Goal: Unclear

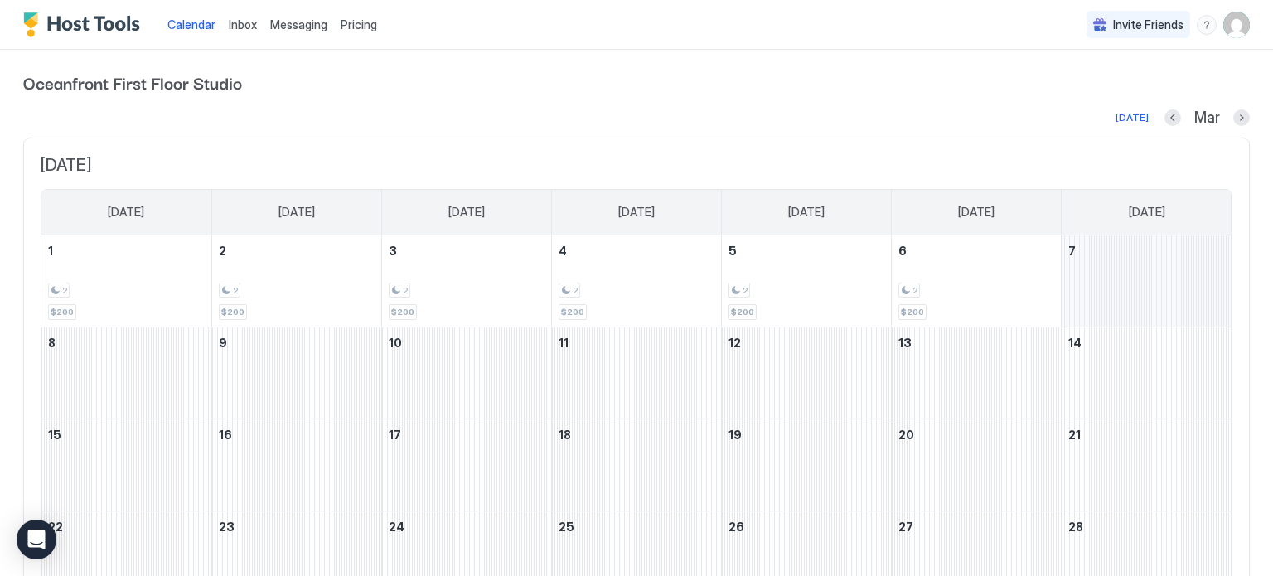
click at [1146, 263] on div "March 7, 2026" at bounding box center [1147, 280] width 170 height 91
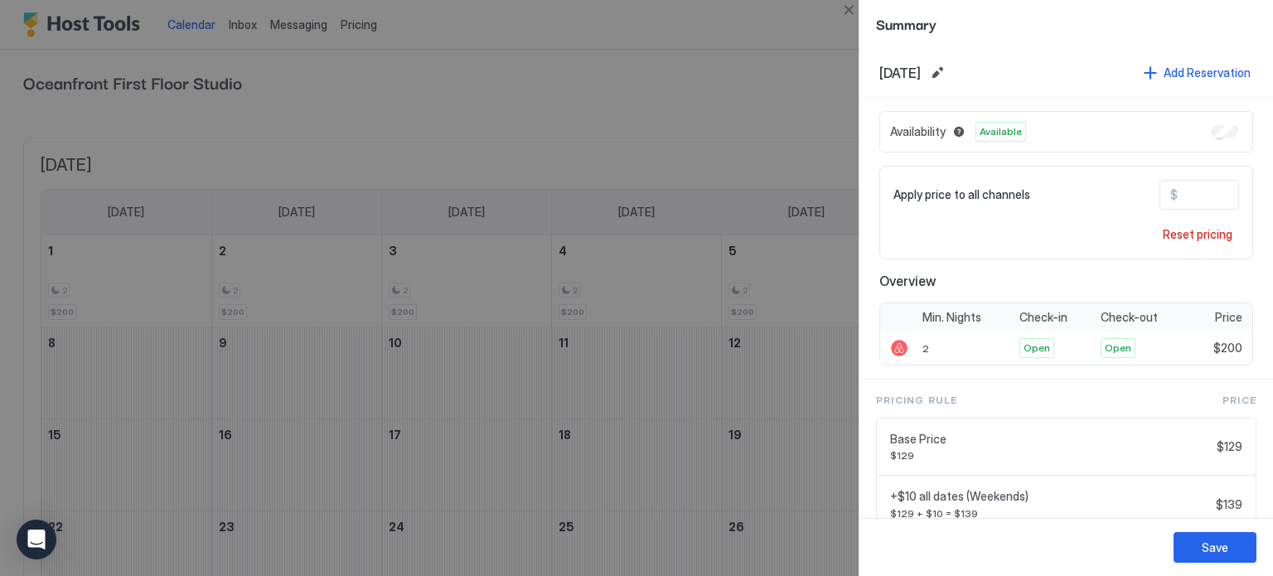
click at [767, 25] on div at bounding box center [636, 288] width 1273 height 576
click at [1200, 542] on button "Save" at bounding box center [1215, 547] width 83 height 31
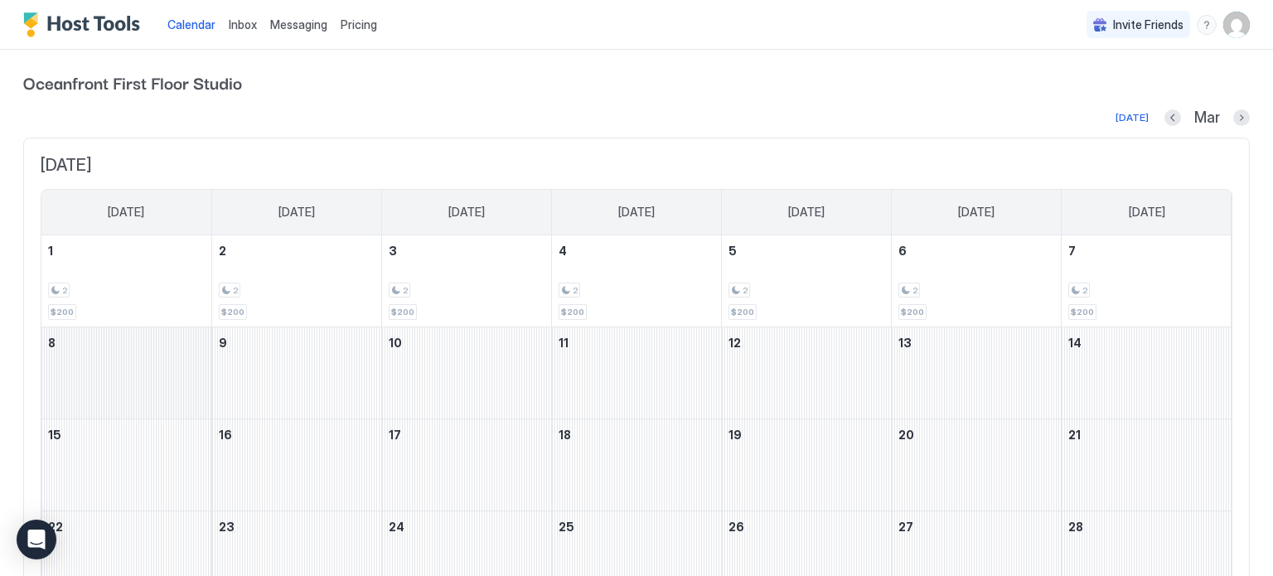
click at [89, 371] on div "March 8, 2026" at bounding box center [126, 372] width 170 height 91
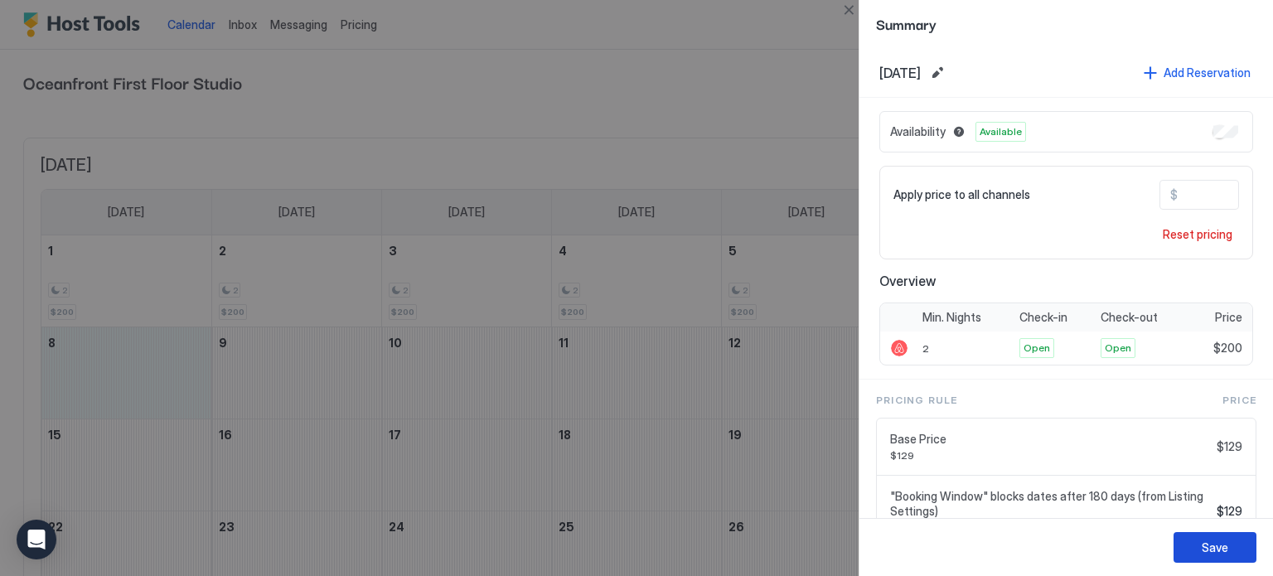
click at [1202, 543] on div "Save" at bounding box center [1215, 547] width 27 height 17
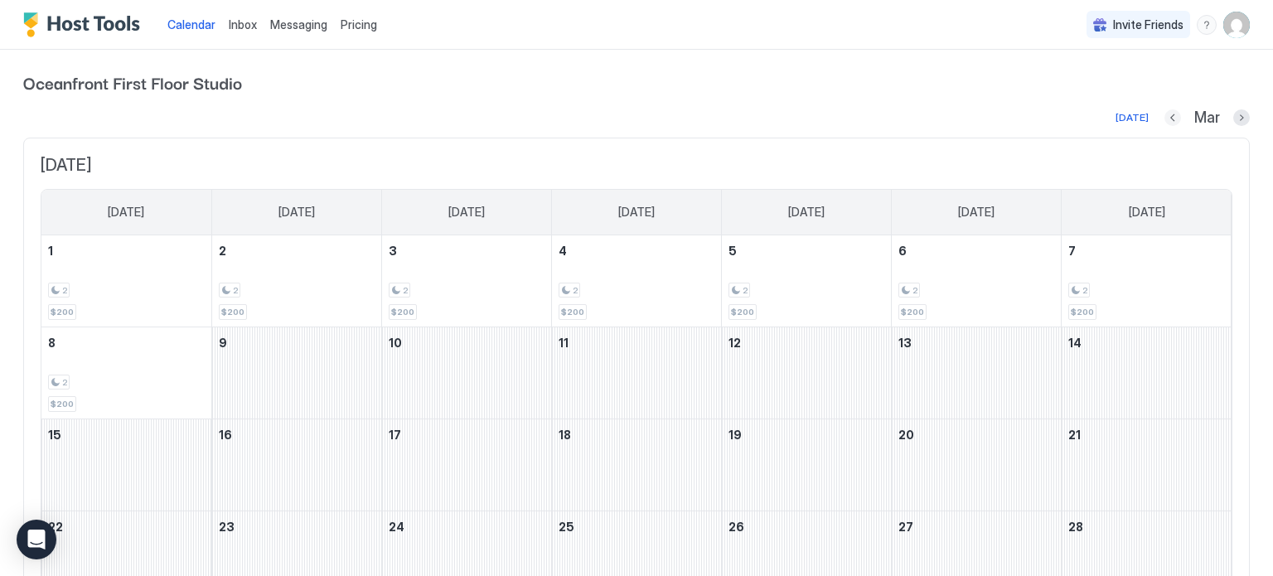
click at [1175, 114] on button "Previous month" at bounding box center [1172, 117] width 17 height 17
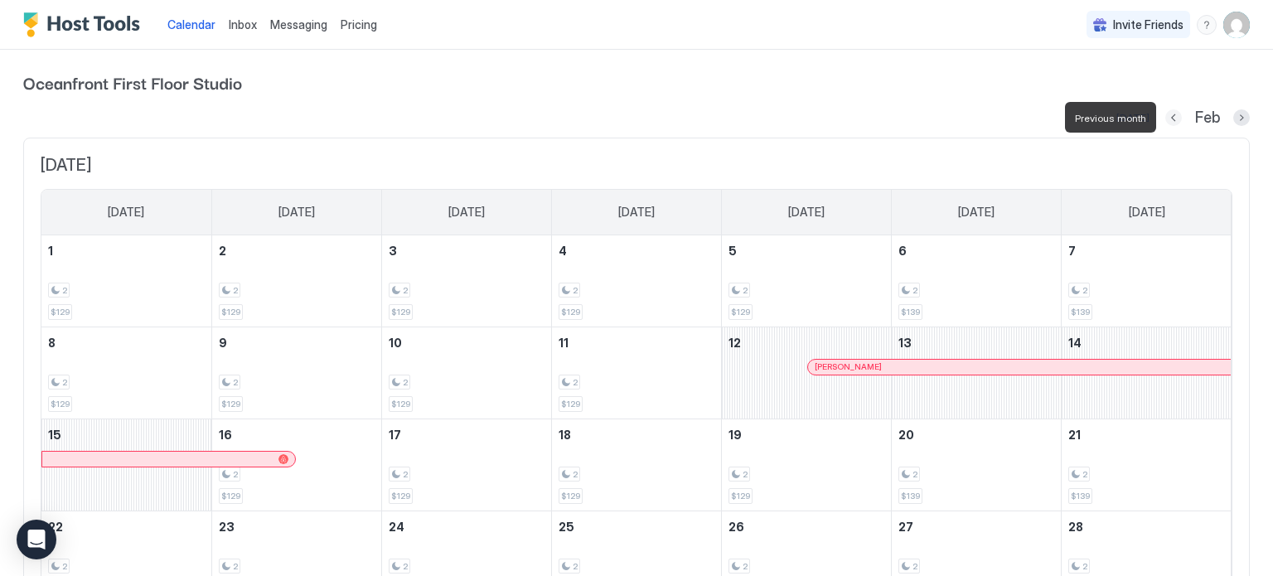
click at [1175, 114] on button "Previous month" at bounding box center [1173, 117] width 17 height 17
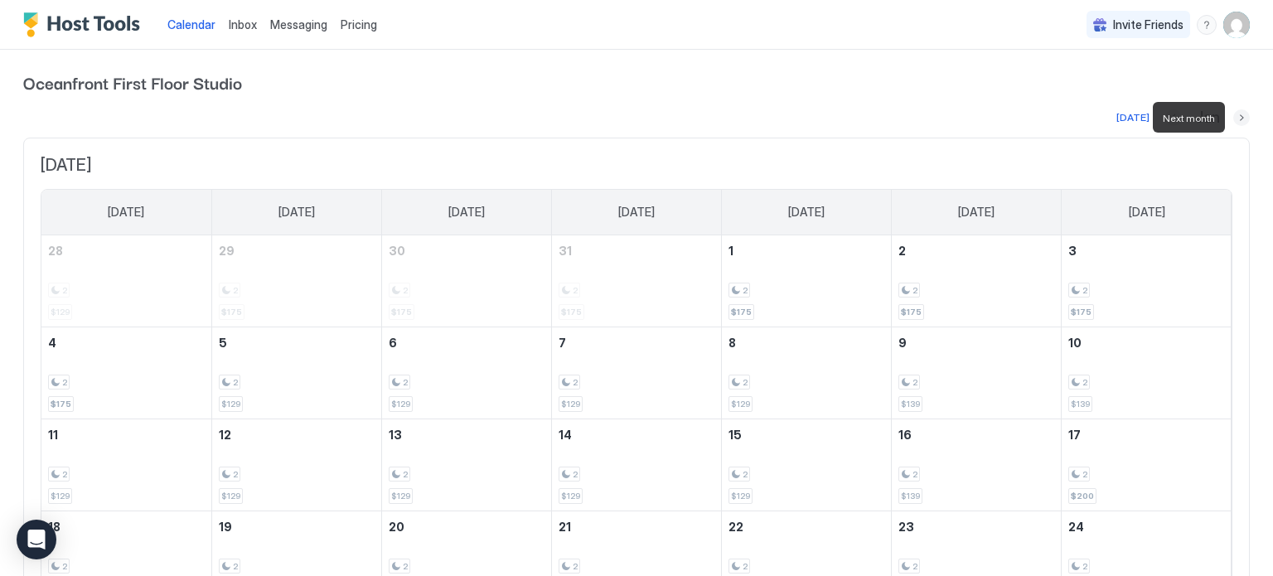
click at [1240, 115] on button "Next month" at bounding box center [1241, 117] width 17 height 17
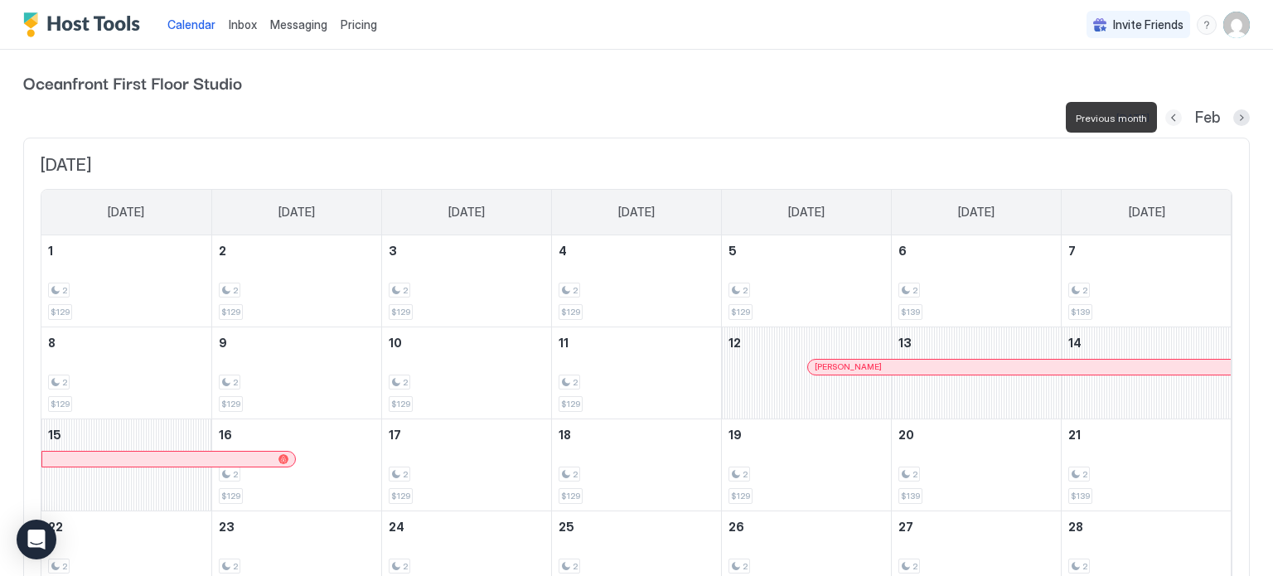
click at [1174, 122] on button "Previous month" at bounding box center [1173, 117] width 17 height 17
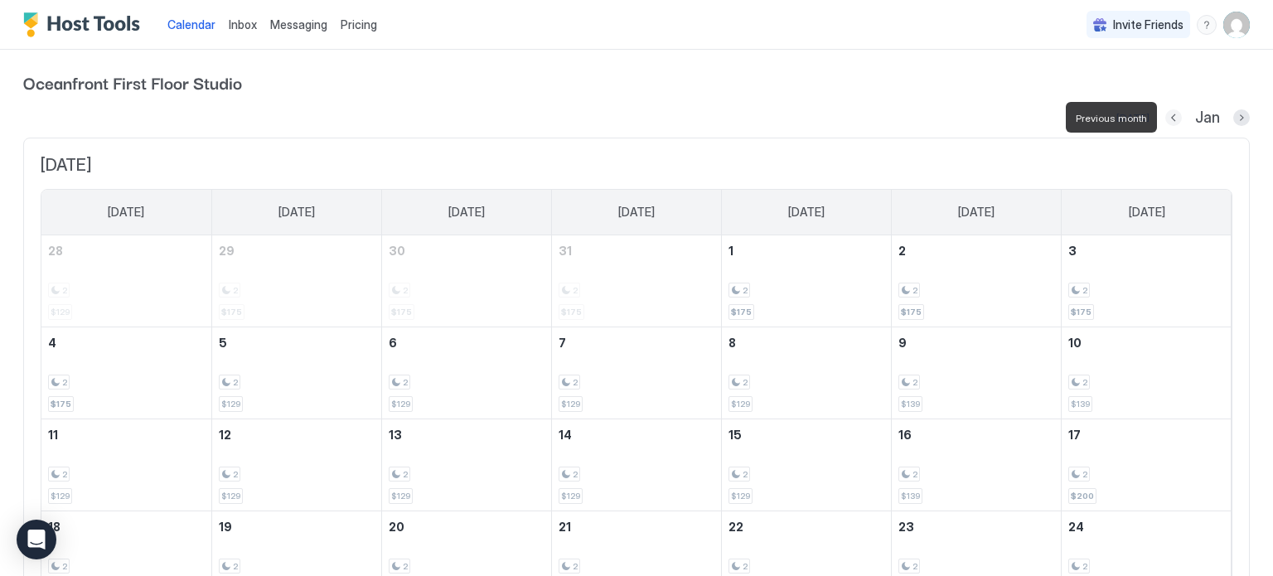
click at [1174, 122] on button "Previous month" at bounding box center [1173, 117] width 17 height 17
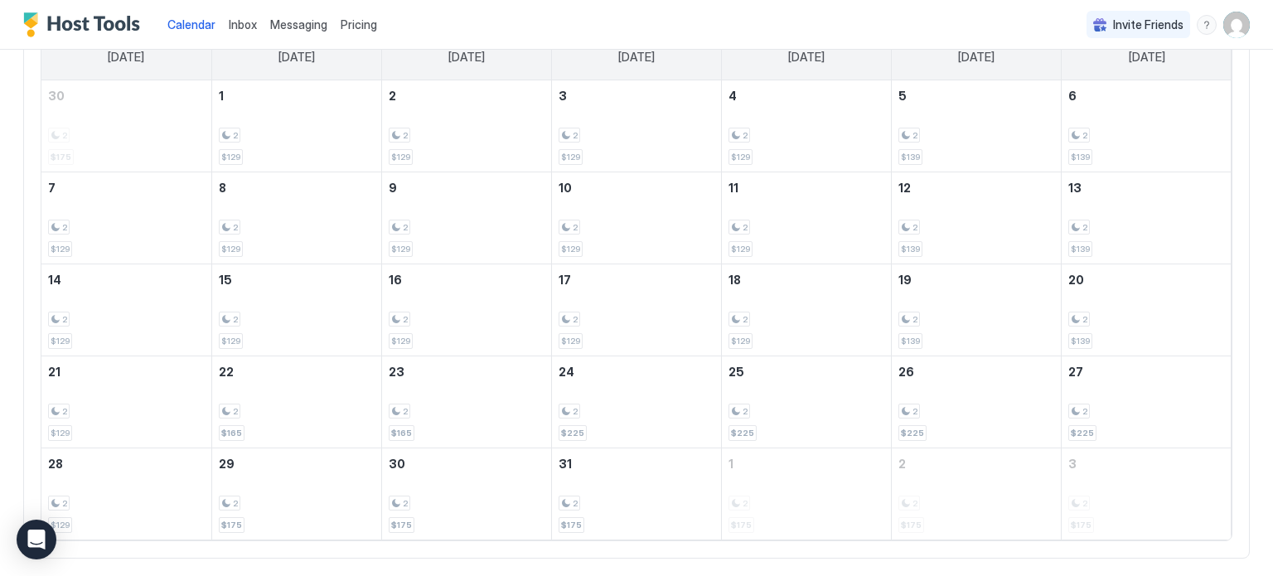
scroll to position [160, 0]
